Goal: Transaction & Acquisition: Purchase product/service

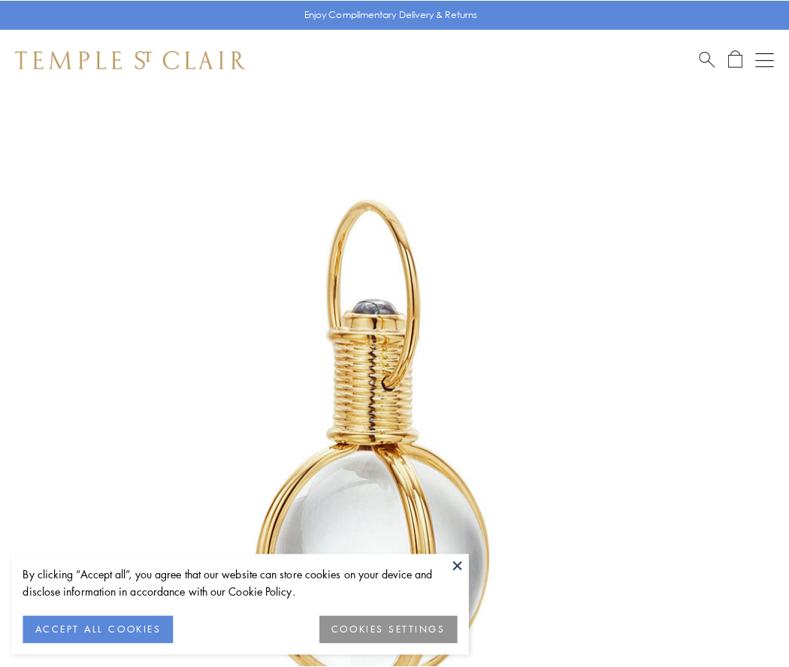
scroll to position [392, 0]
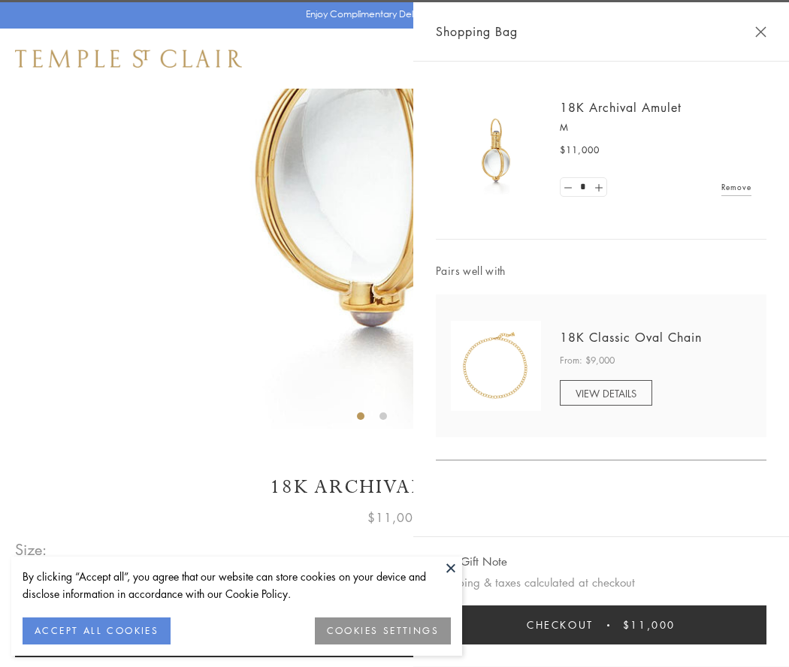
click at [601, 625] on button "Checkout $11,000" at bounding box center [601, 625] width 331 height 39
